Goal: Browse casually

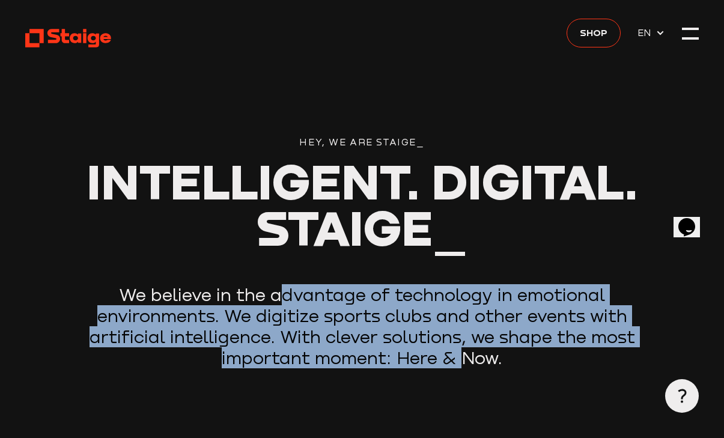
drag, startPoint x: 284, startPoint y: 292, endPoint x: 470, endPoint y: 376, distance: 203.9
click at [464, 358] on div "Hey, we are Staige_ Intelligent. Digital. Staige_ We believe in the advantage o…" at bounding box center [362, 252] width 674 height 234
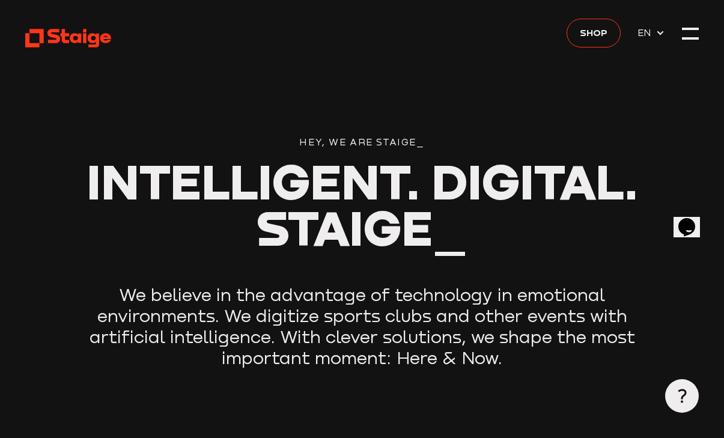
click at [470, 377] on header "Hey, we are Staige_ Intelligent. Digital. Staige_ We believe in the advantage o…" at bounding box center [362, 218] width 674 height 436
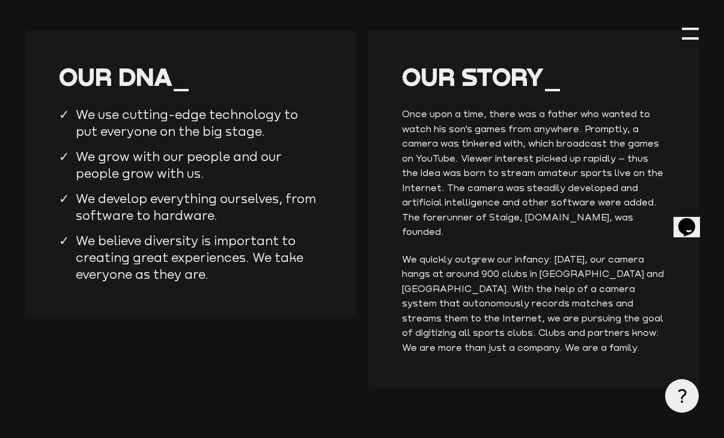
scroll to position [1503, 0]
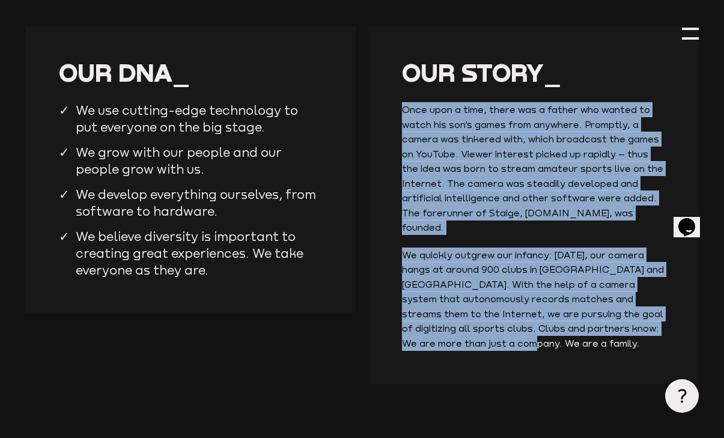
drag, startPoint x: 396, startPoint y: 90, endPoint x: 571, endPoint y: 349, distance: 312.6
click at [571, 349] on div "Our story_ Once upon a time, there was a father who wanted to watch his son’s g…" at bounding box center [534, 205] width 331 height 358
drag, startPoint x: 571, startPoint y: 349, endPoint x: 559, endPoint y: 353, distance: 12.9
click at [559, 353] on div "Our story_ Once upon a time, there was a father who wanted to watch his son’s g…" at bounding box center [534, 205] width 331 height 358
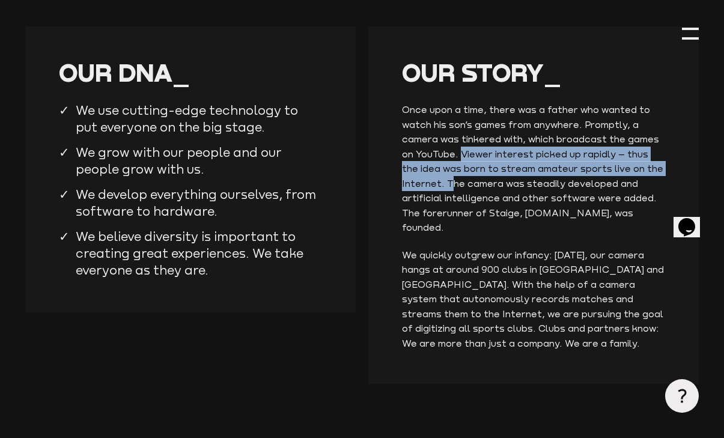
drag, startPoint x: 460, startPoint y: 138, endPoint x: 449, endPoint y: 169, distance: 32.5
click at [449, 169] on p "Once upon a time, there was a father who wanted to watch his son’s games from a…" at bounding box center [533, 168] width 263 height 133
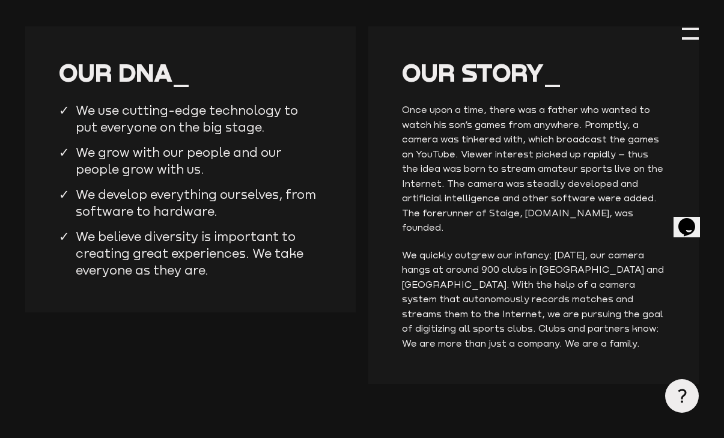
click at [592, 184] on p "Once upon a time, there was a father who wanted to watch his son’s games from a…" at bounding box center [533, 168] width 263 height 133
drag, startPoint x: 502, startPoint y: 201, endPoint x: 405, endPoint y: 128, distance: 121.1
click at [405, 128] on p "Once upon a time, there was a father who wanted to watch his son’s games from a…" at bounding box center [533, 168] width 263 height 133
